Goal: Task Accomplishment & Management: Complete application form

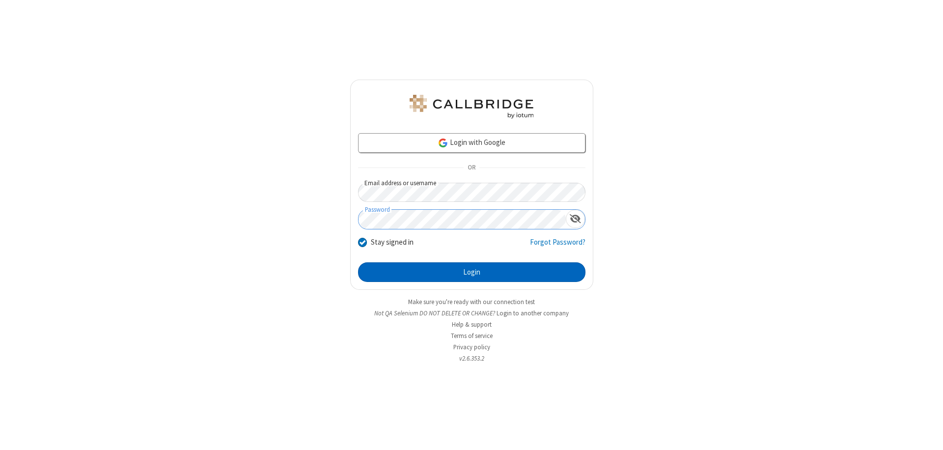
click at [471, 272] on button "Login" at bounding box center [471, 272] width 227 height 20
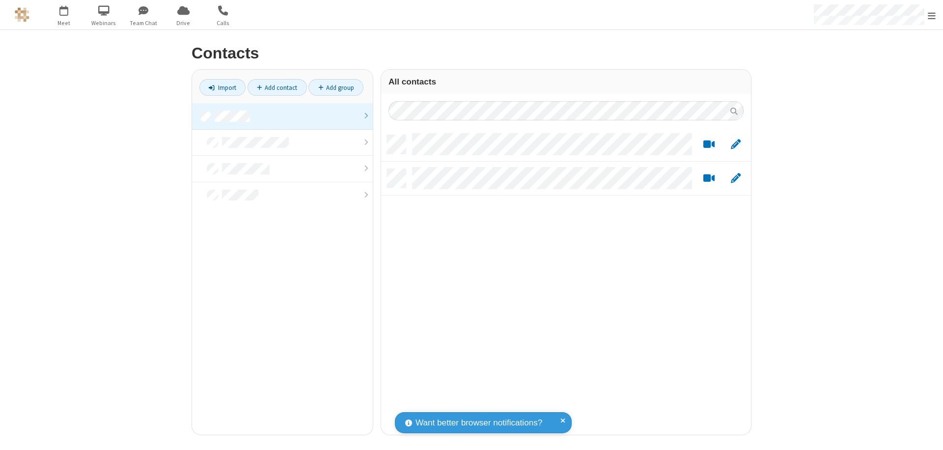
scroll to position [300, 362]
click at [282, 116] on link at bounding box center [282, 116] width 181 height 27
click at [277, 87] on link "Add contact" at bounding box center [277, 87] width 59 height 17
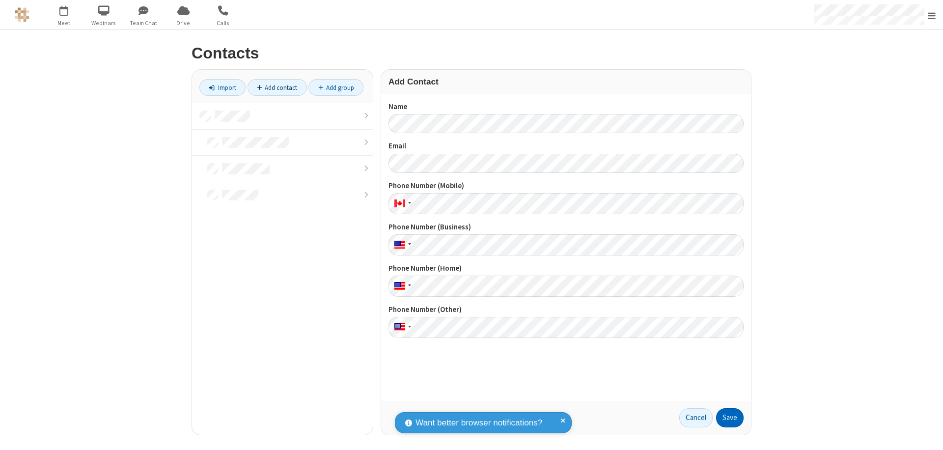
click at [730, 417] on button "Save" at bounding box center [730, 418] width 28 height 20
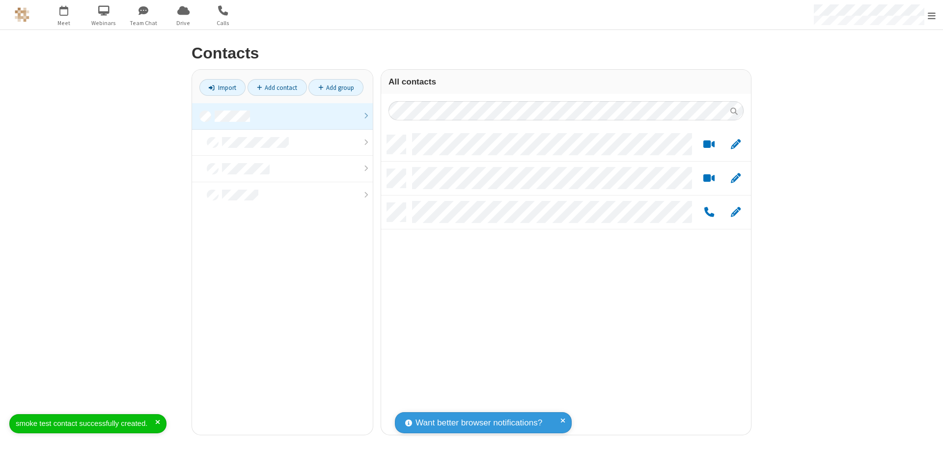
scroll to position [300, 362]
click at [277, 87] on link "Add contact" at bounding box center [277, 87] width 59 height 17
